Goal: Task Accomplishment & Management: Manage account settings

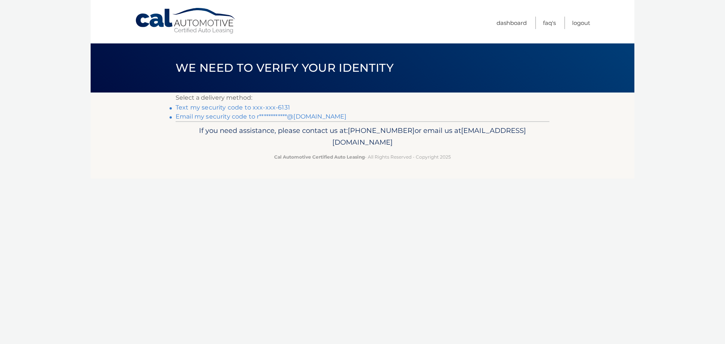
click at [264, 108] on link "Text my security code to xxx-xxx-6131" at bounding box center [233, 107] width 114 height 7
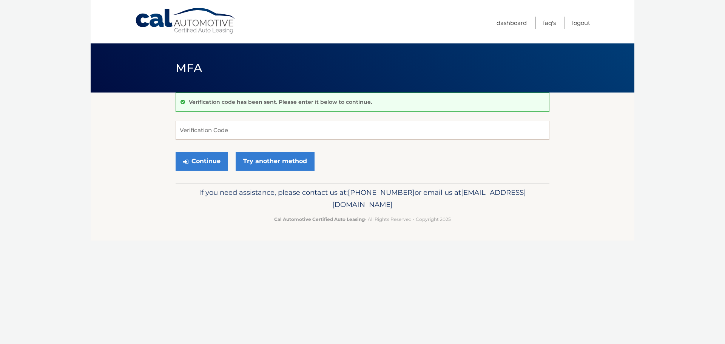
click at [269, 110] on div "Verification code has been sent. Please enter it below to continue." at bounding box center [363, 102] width 374 height 19
click at [267, 131] on input "Verification Code" at bounding box center [363, 130] width 374 height 19
type input "633366"
click at [206, 163] on button "Continue" at bounding box center [202, 161] width 53 height 19
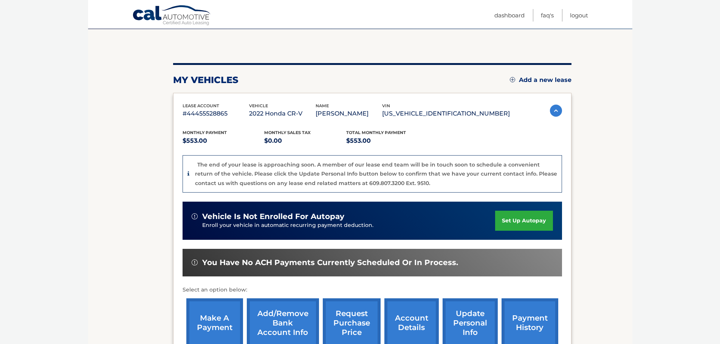
scroll to position [161, 0]
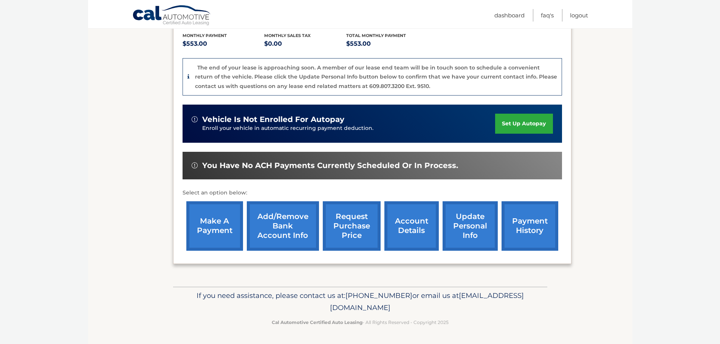
click at [418, 226] on link "account details" at bounding box center [411, 225] width 54 height 49
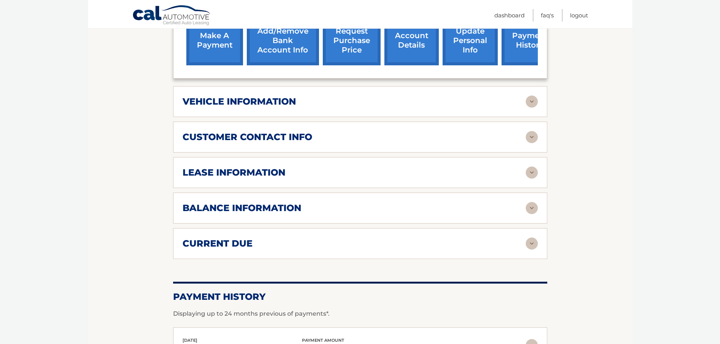
scroll to position [189, 0]
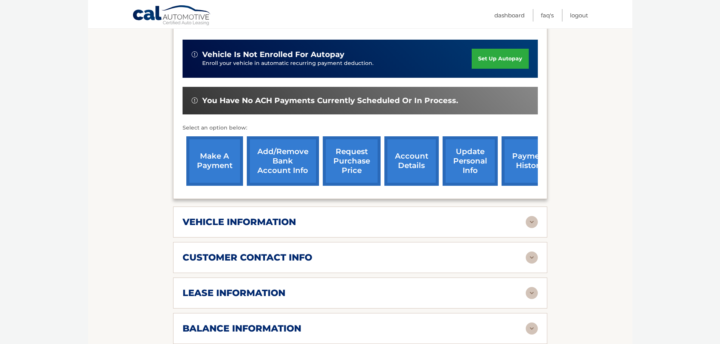
click at [417, 167] on link "account details" at bounding box center [411, 160] width 54 height 49
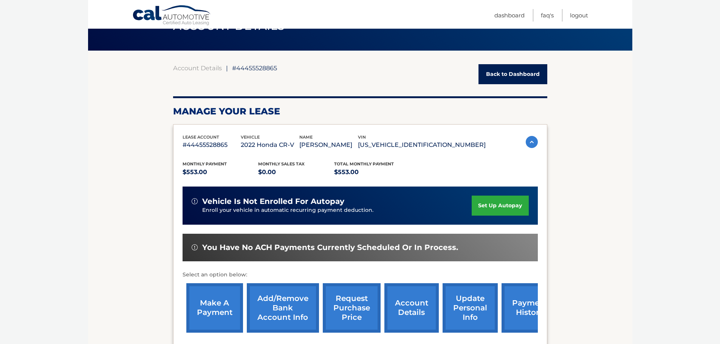
scroll to position [189, 0]
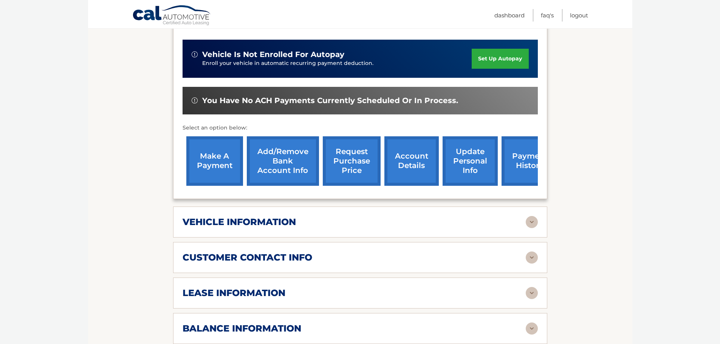
click at [456, 159] on link "update personal info" at bounding box center [469, 160] width 55 height 49
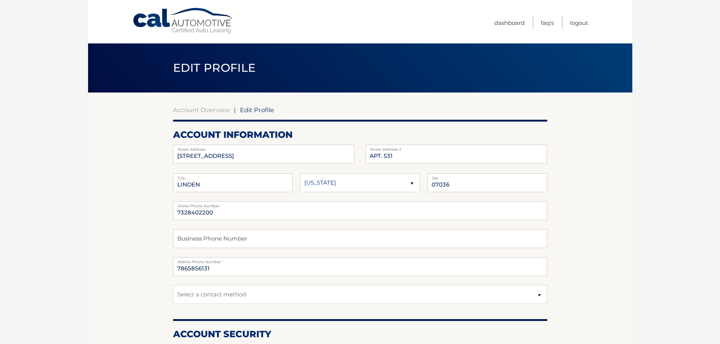
click at [506, 29] on ul "Dashboard FAQ's Logout" at bounding box center [541, 21] width 94 height 43
click at [510, 19] on link "Dashboard" at bounding box center [509, 23] width 30 height 12
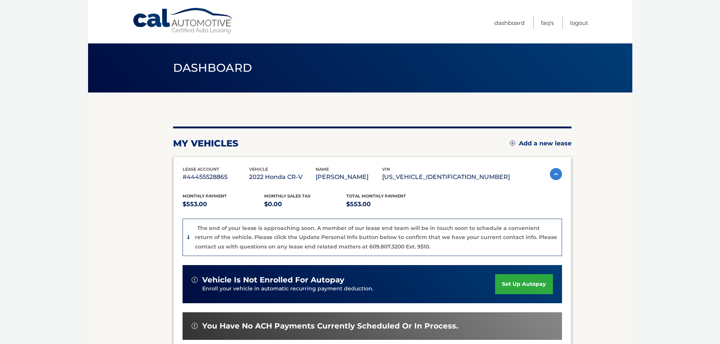
scroll to position [161, 0]
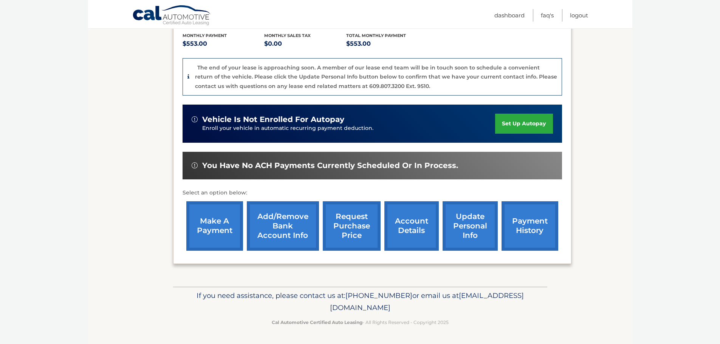
click at [518, 236] on link "payment history" at bounding box center [529, 225] width 57 height 49
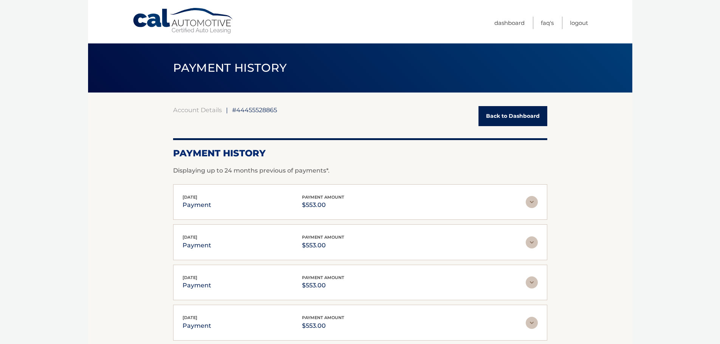
click at [514, 106] on link "Back to Dashboard" at bounding box center [512, 116] width 69 height 20
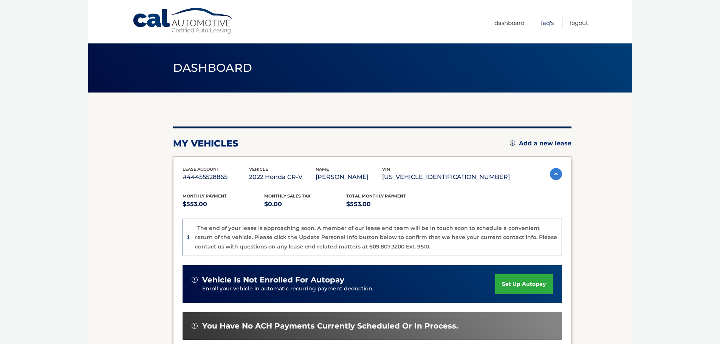
click at [544, 24] on link "FAQ's" at bounding box center [547, 23] width 13 height 12
